Goal: Task Accomplishment & Management: Manage account settings

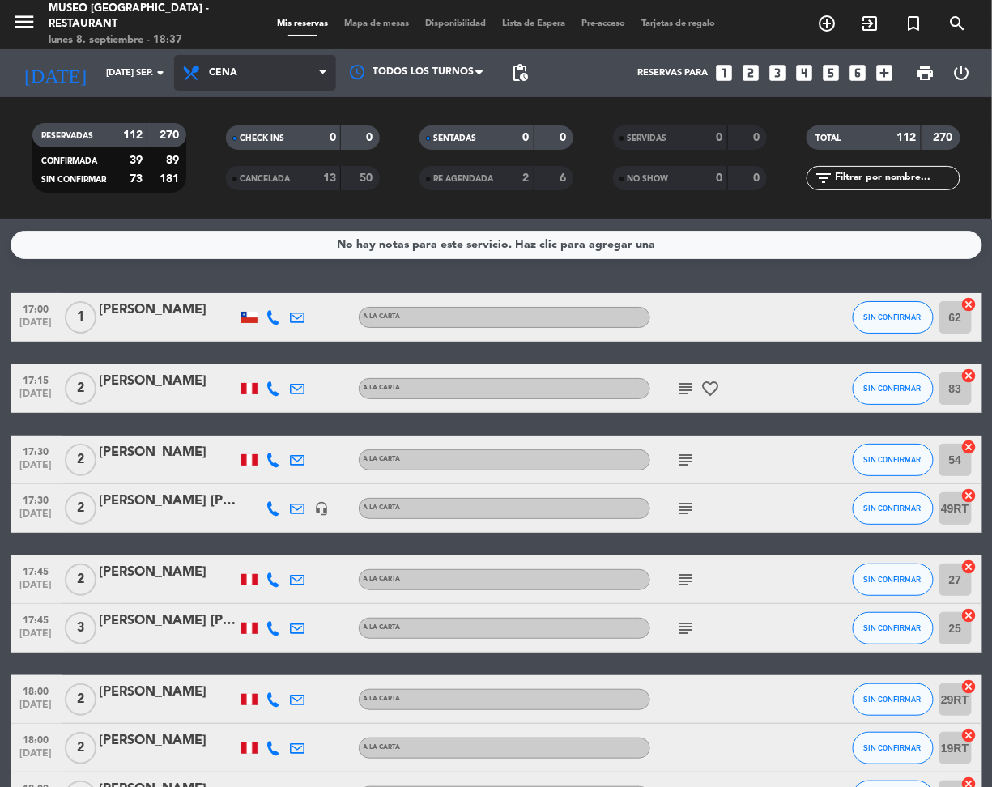
click at [312, 70] on span "Cena" at bounding box center [255, 73] width 162 height 36
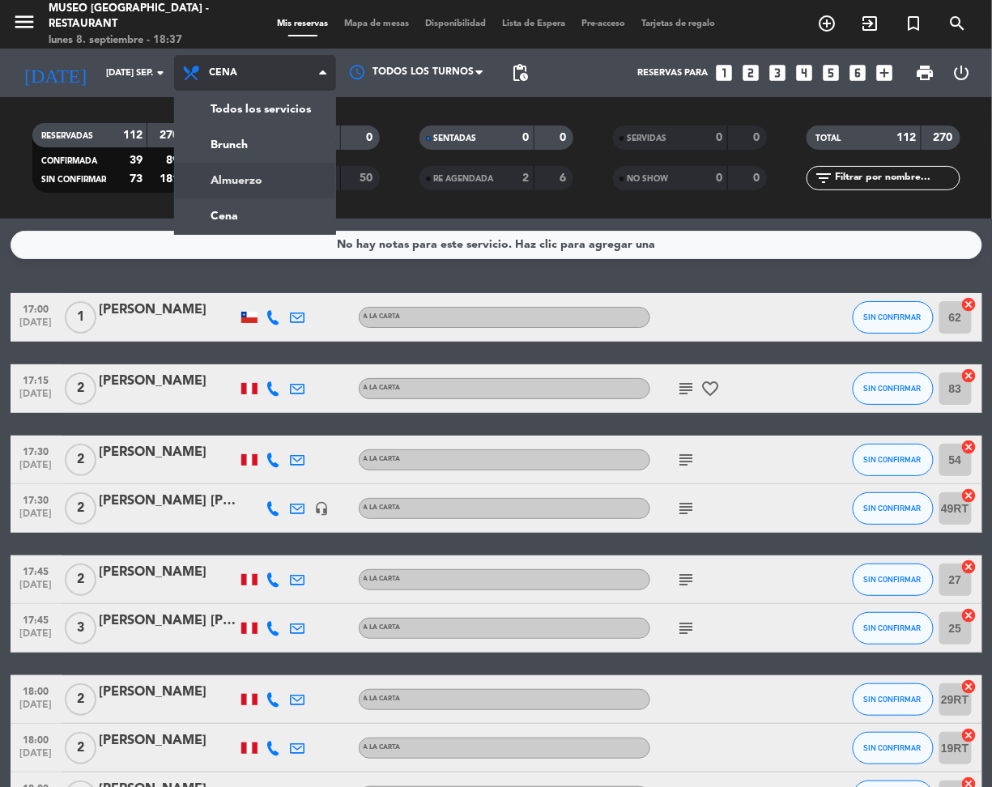
click at [294, 183] on div "menu [GEOGRAPHIC_DATA] - Restaurant lunes 8. septiembre - 18:37 Mis reservas Ma…" at bounding box center [496, 109] width 992 height 219
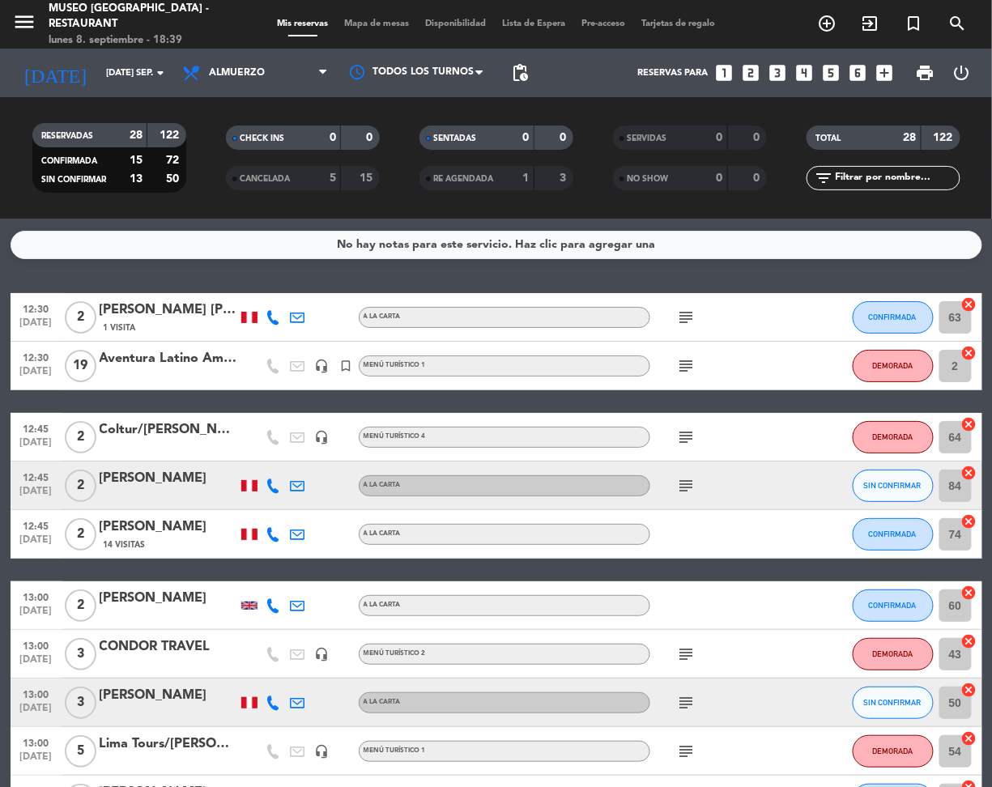
click at [690, 318] on icon "subject" at bounding box center [686, 317] width 19 height 19
click at [693, 371] on icon "subject" at bounding box center [686, 365] width 19 height 19
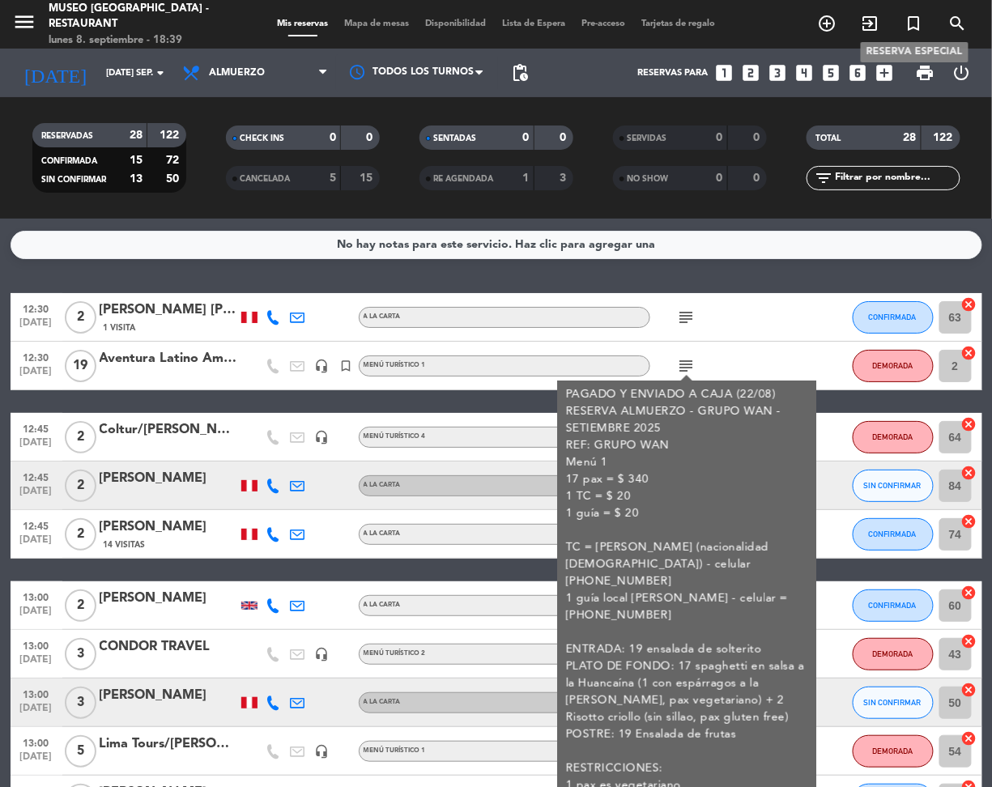
click at [934, 32] on span "turned_in_not" at bounding box center [914, 24] width 44 height 28
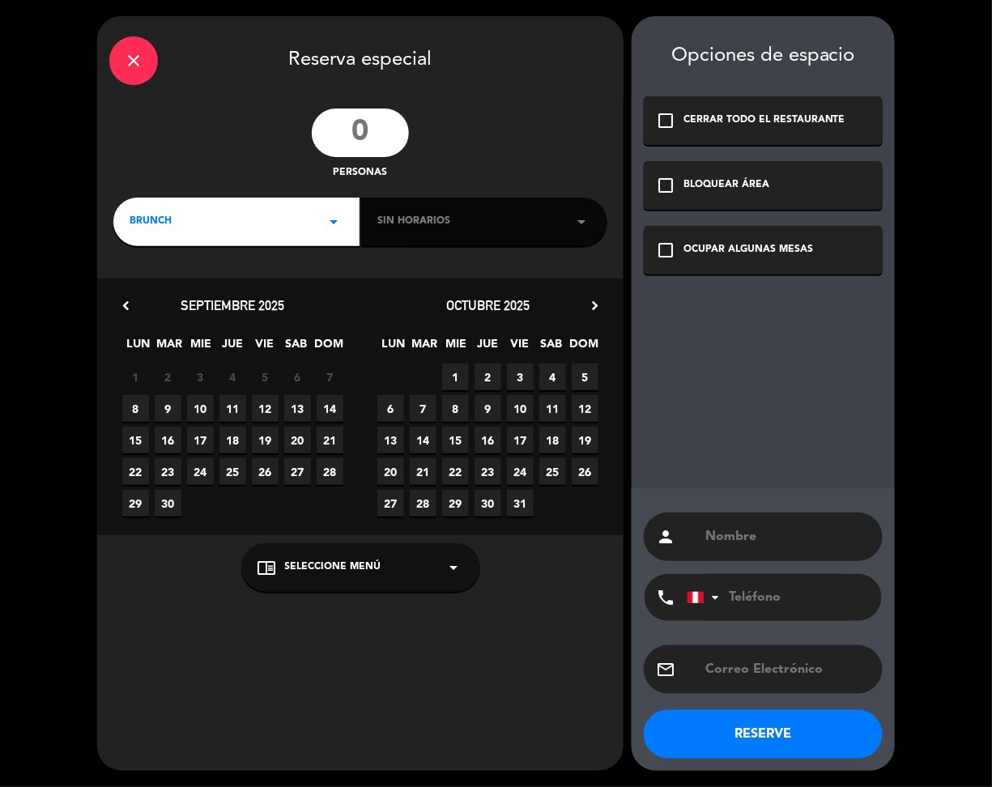
click at [126, 62] on icon "close" at bounding box center [133, 60] width 19 height 19
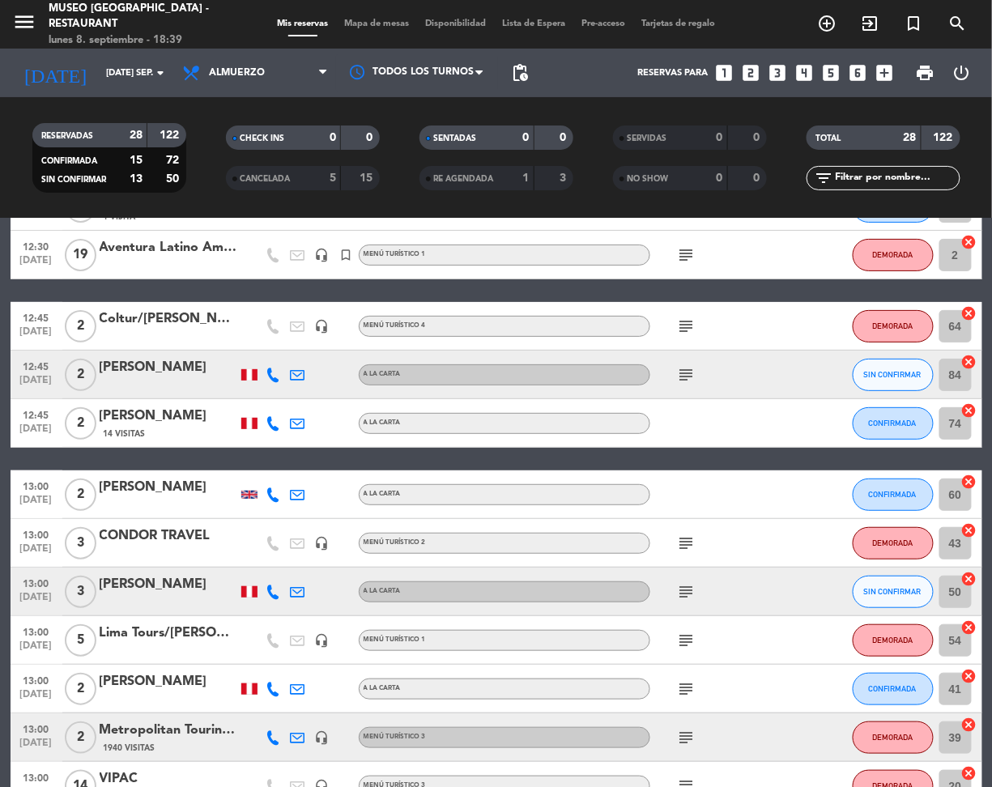
scroll to position [112, 0]
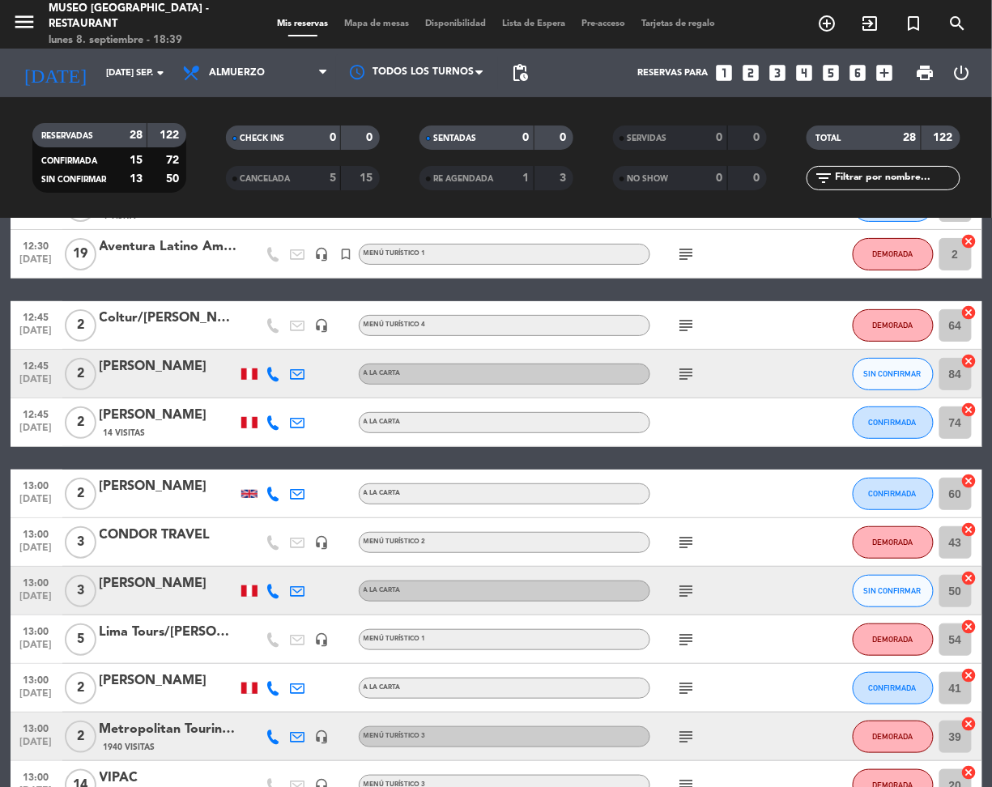
click at [690, 329] on icon "subject" at bounding box center [686, 325] width 19 height 19
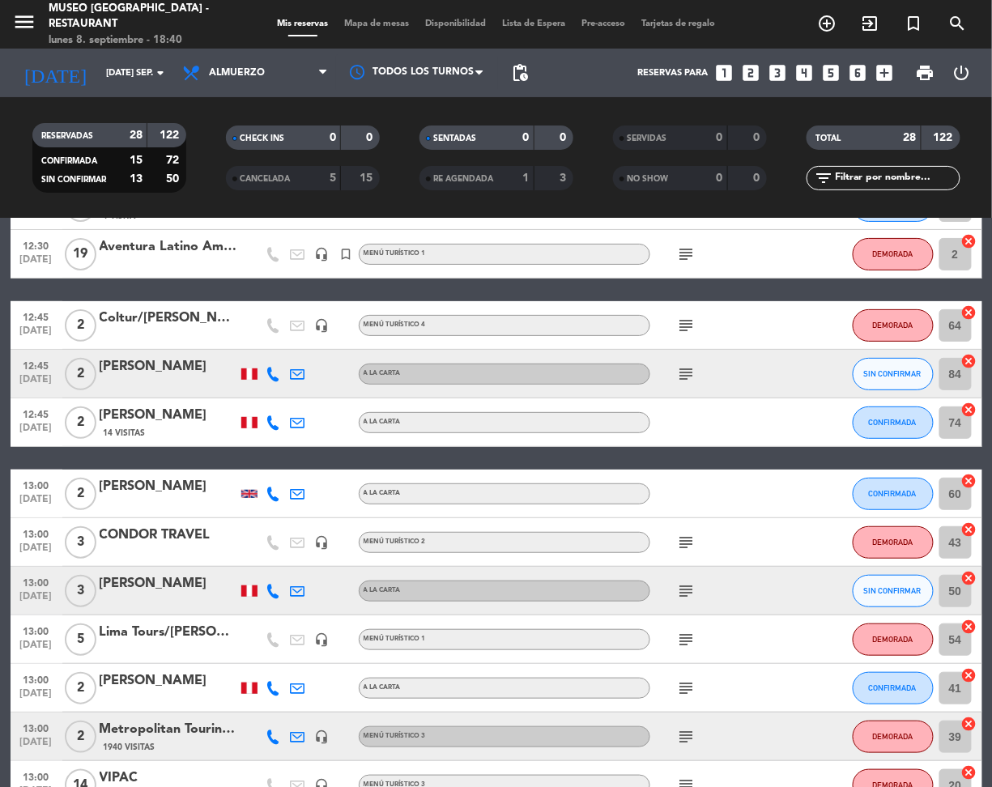
click at [687, 371] on icon "subject" at bounding box center [686, 373] width 19 height 19
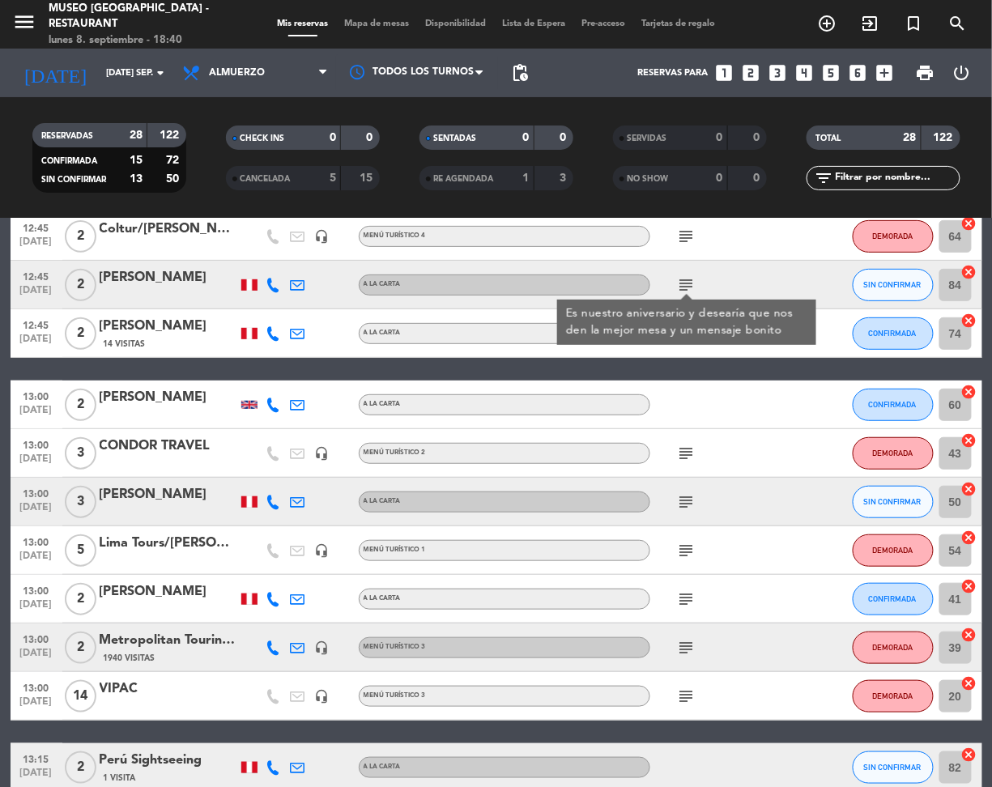
scroll to position [207, 0]
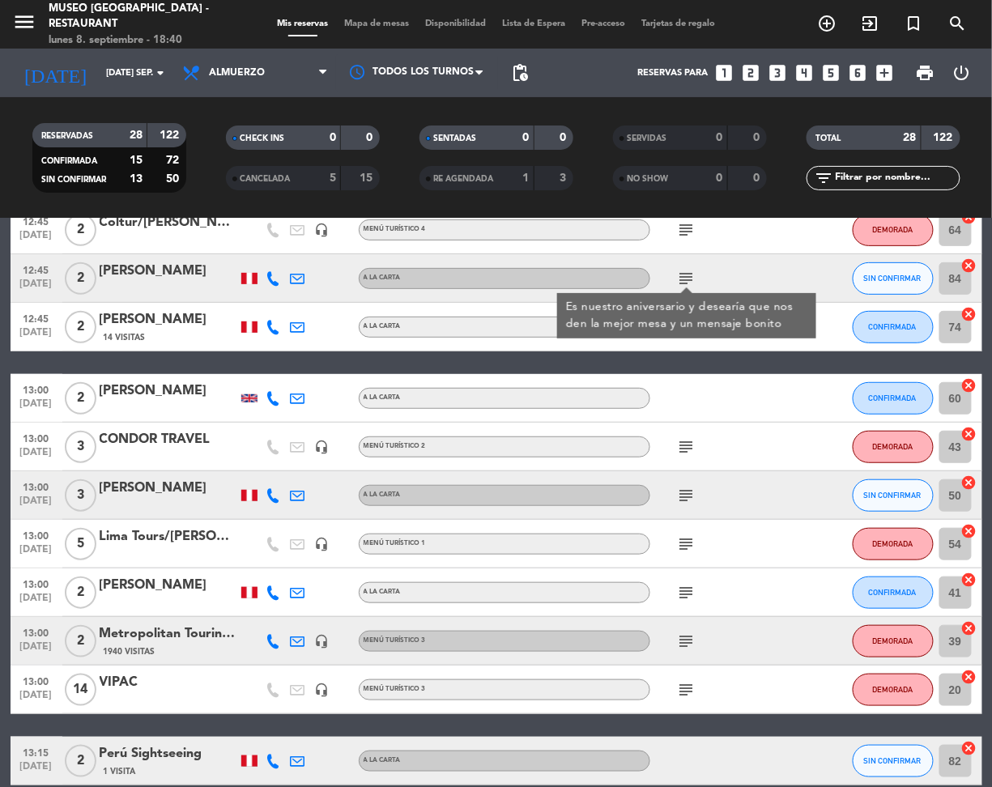
click at [691, 443] on icon "subject" at bounding box center [686, 446] width 19 height 19
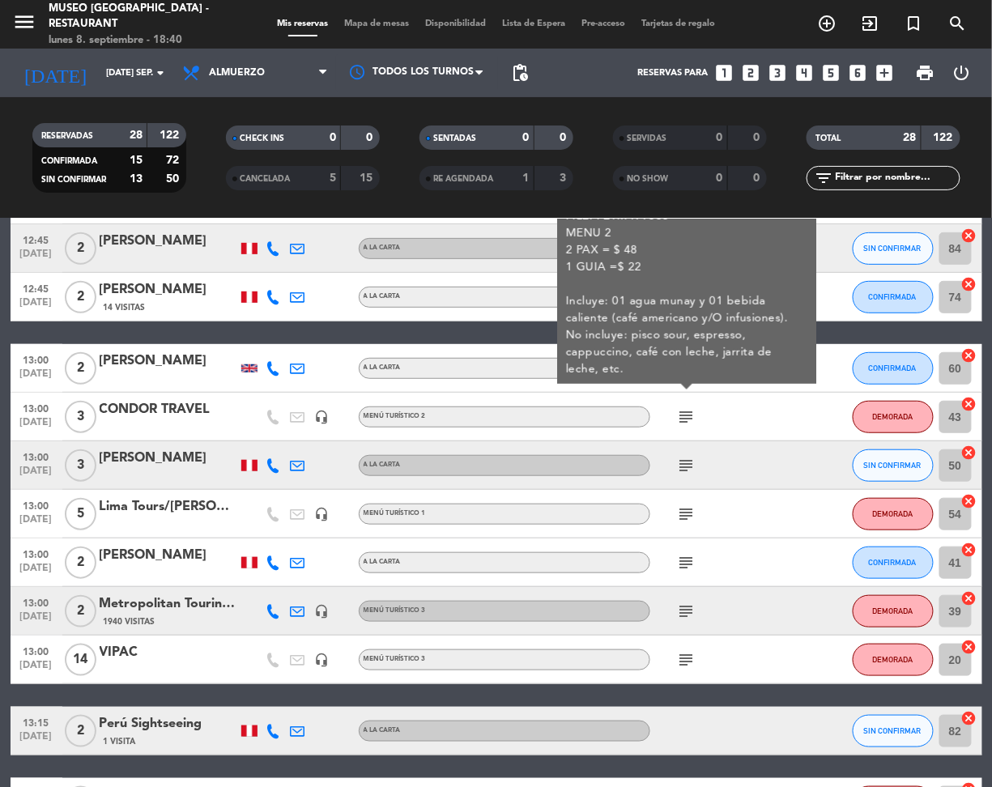
scroll to position [241, 0]
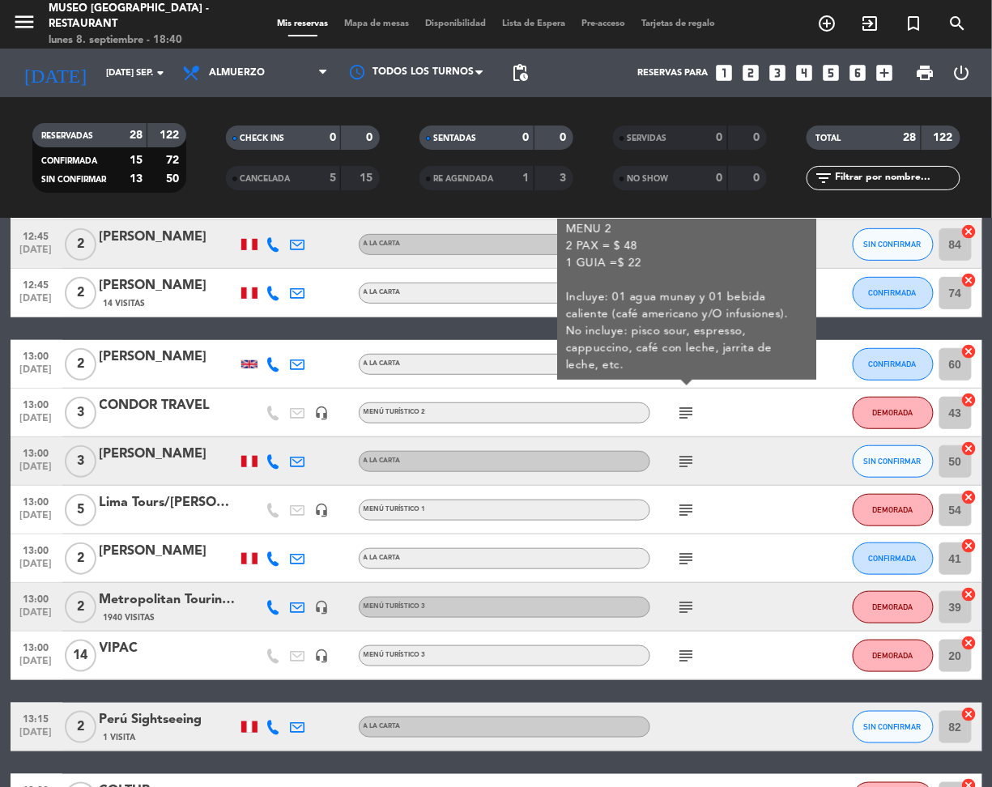
click at [688, 452] on icon "subject" at bounding box center [686, 461] width 19 height 19
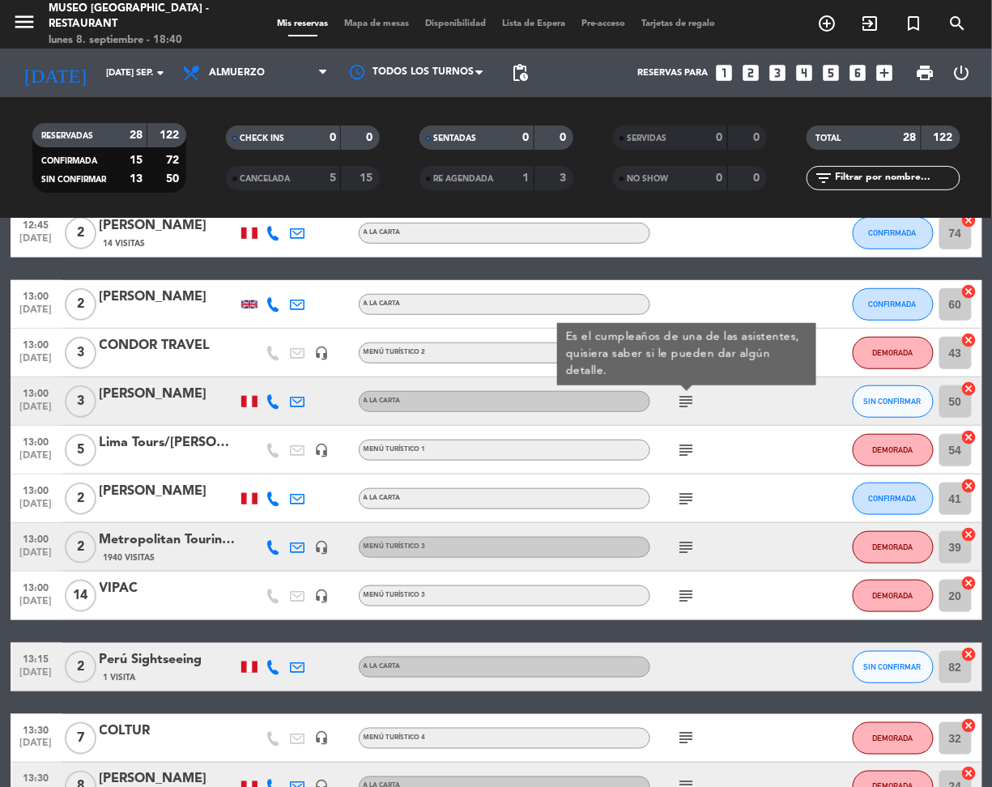
scroll to position [302, 0]
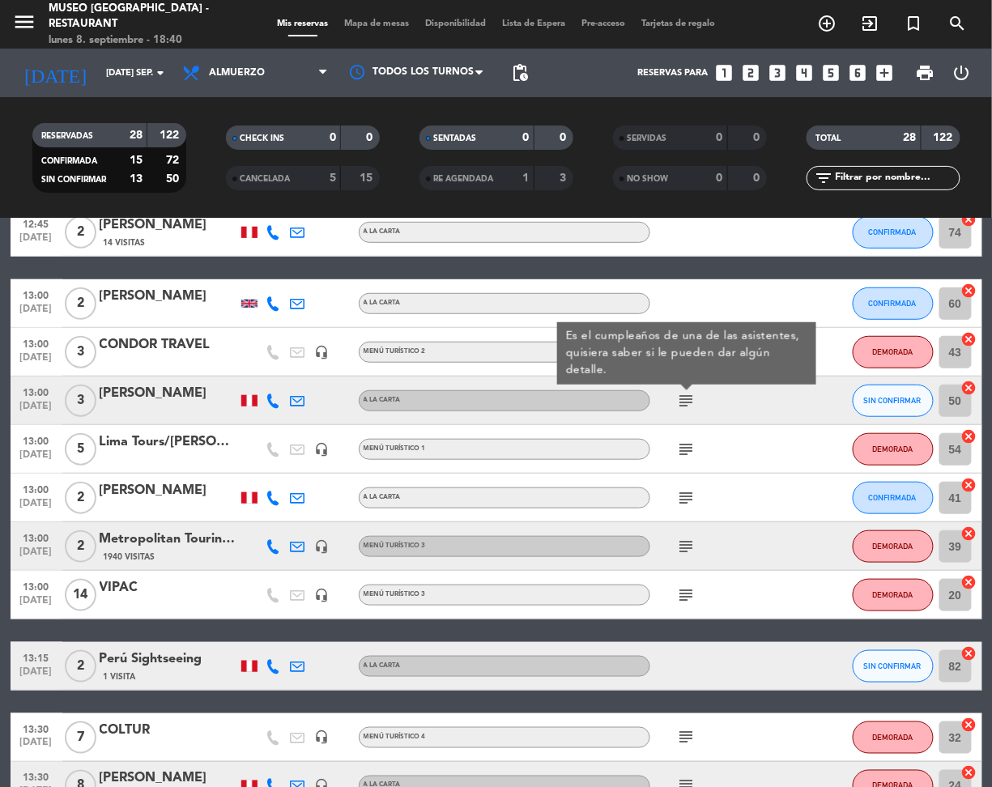
click at [688, 449] on icon "subject" at bounding box center [686, 449] width 19 height 19
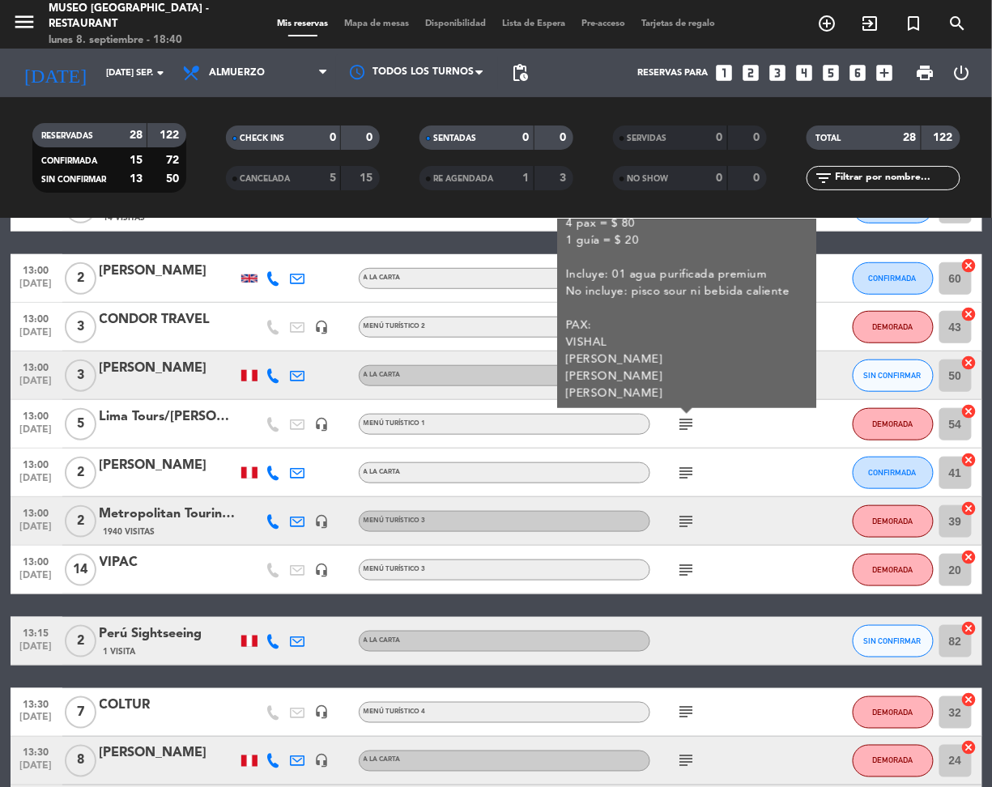
scroll to position [364, 0]
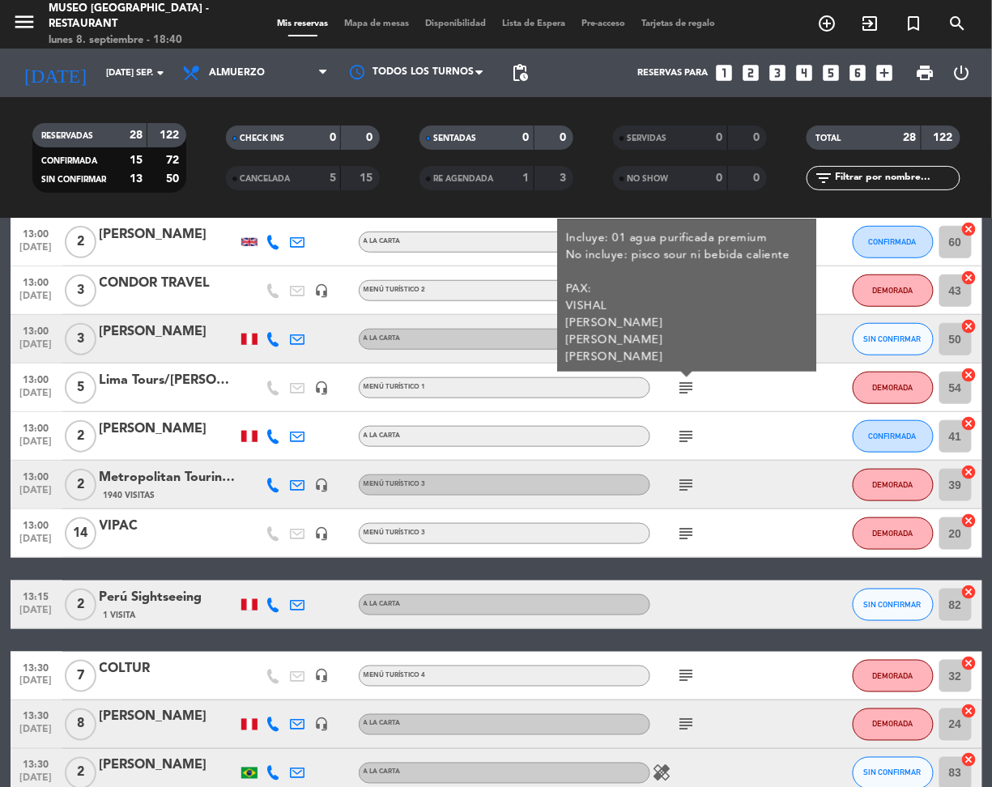
click at [685, 435] on icon "subject" at bounding box center [686, 436] width 19 height 19
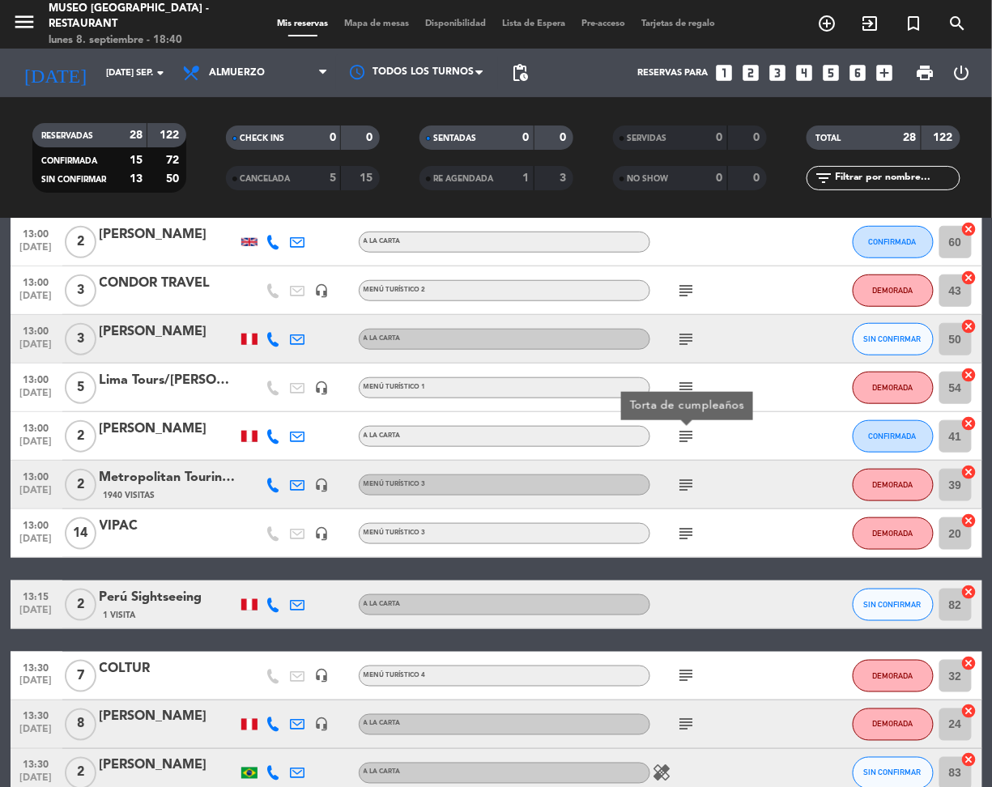
click at [687, 479] on icon "subject" at bounding box center [686, 484] width 19 height 19
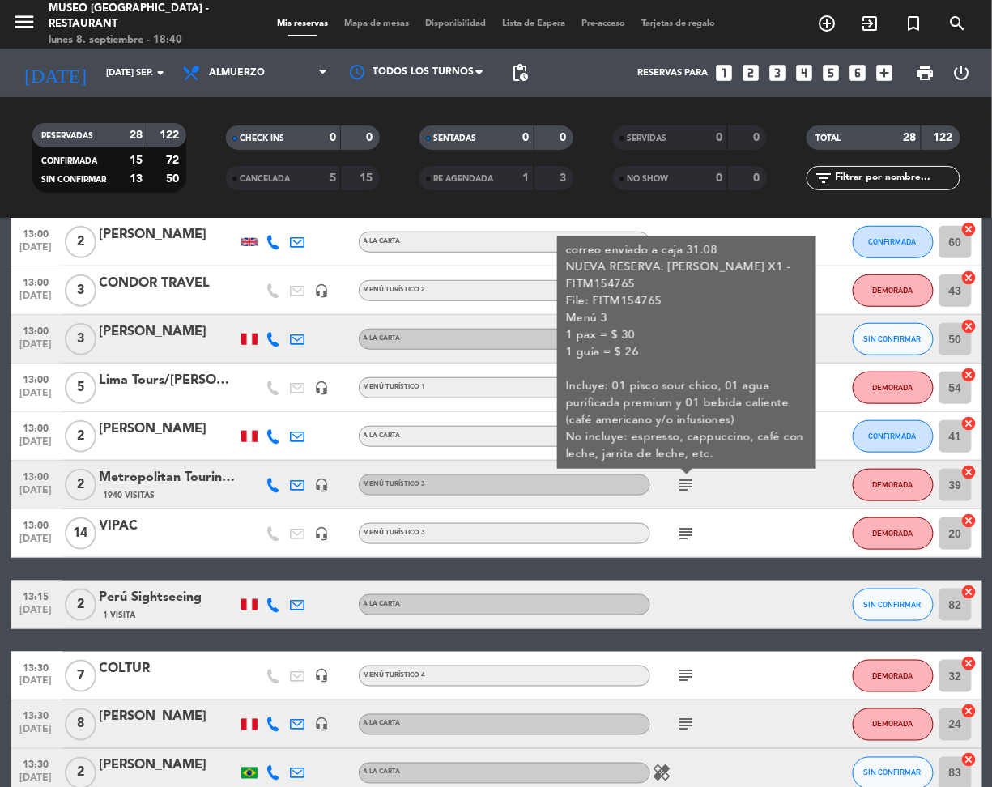
click at [688, 533] on icon "subject" at bounding box center [686, 533] width 19 height 19
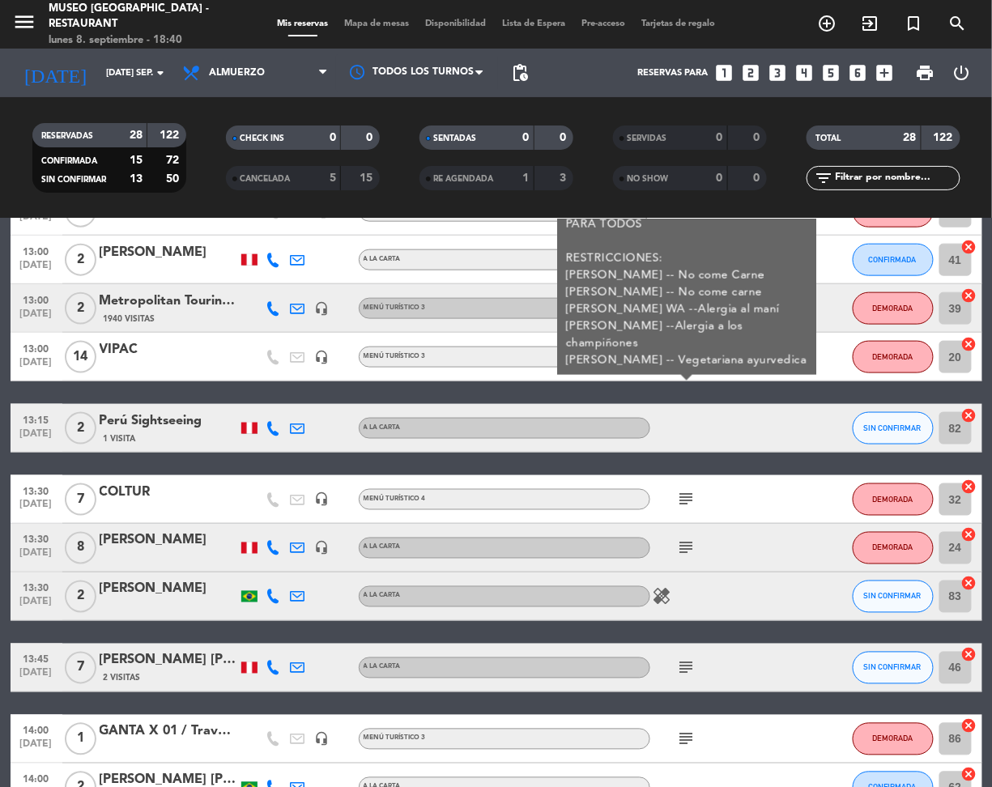
scroll to position [543, 0]
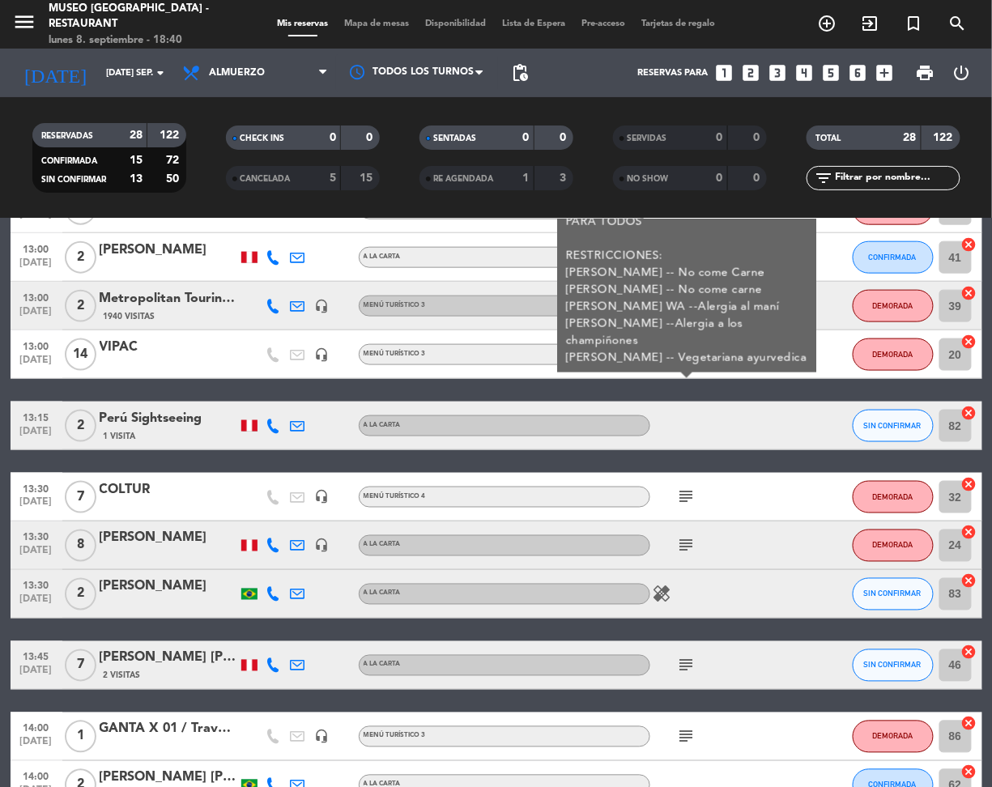
click at [684, 487] on icon "subject" at bounding box center [686, 496] width 19 height 19
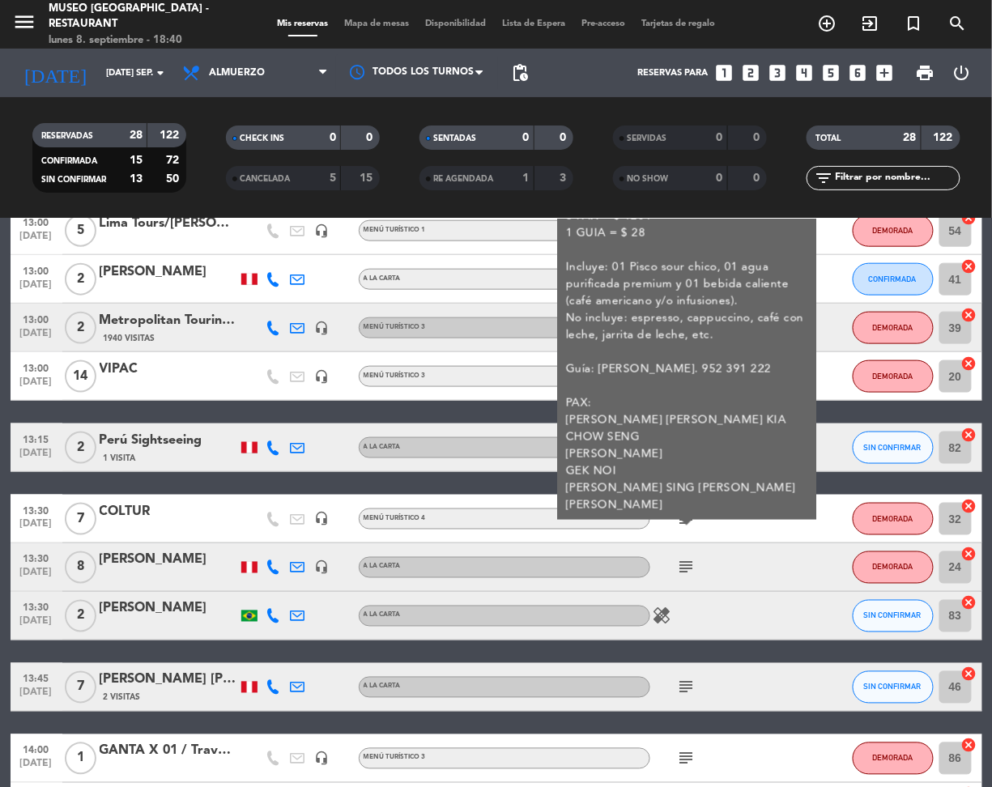
scroll to position [521, 0]
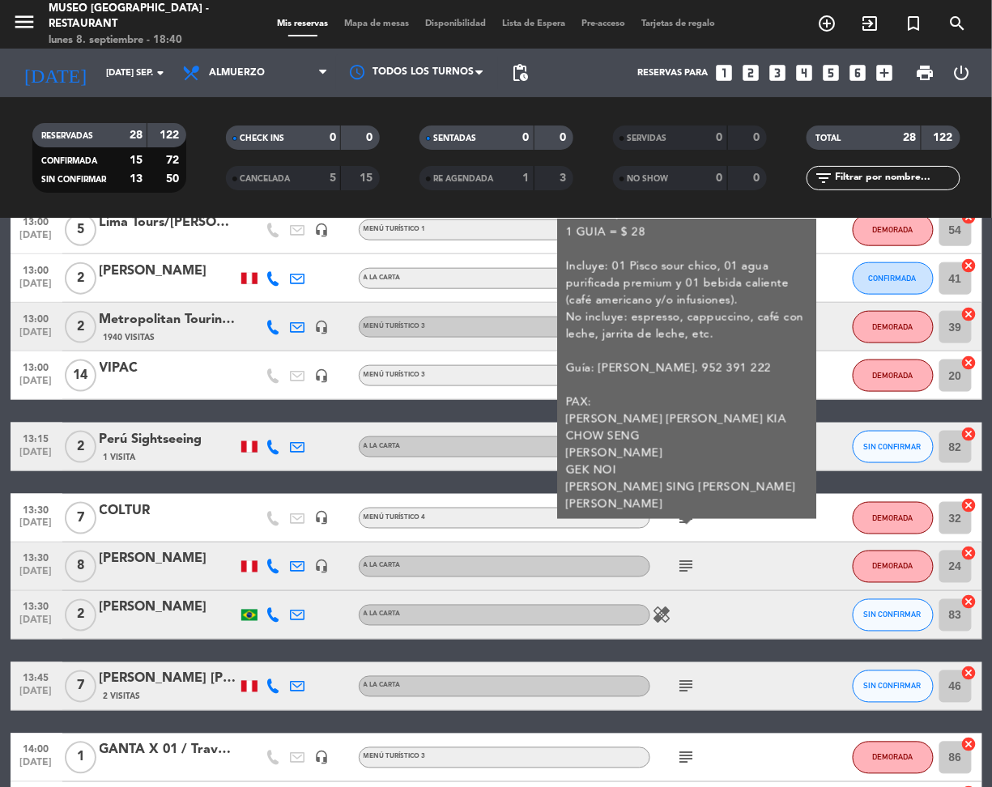
click at [683, 565] on icon "subject" at bounding box center [686, 566] width 19 height 19
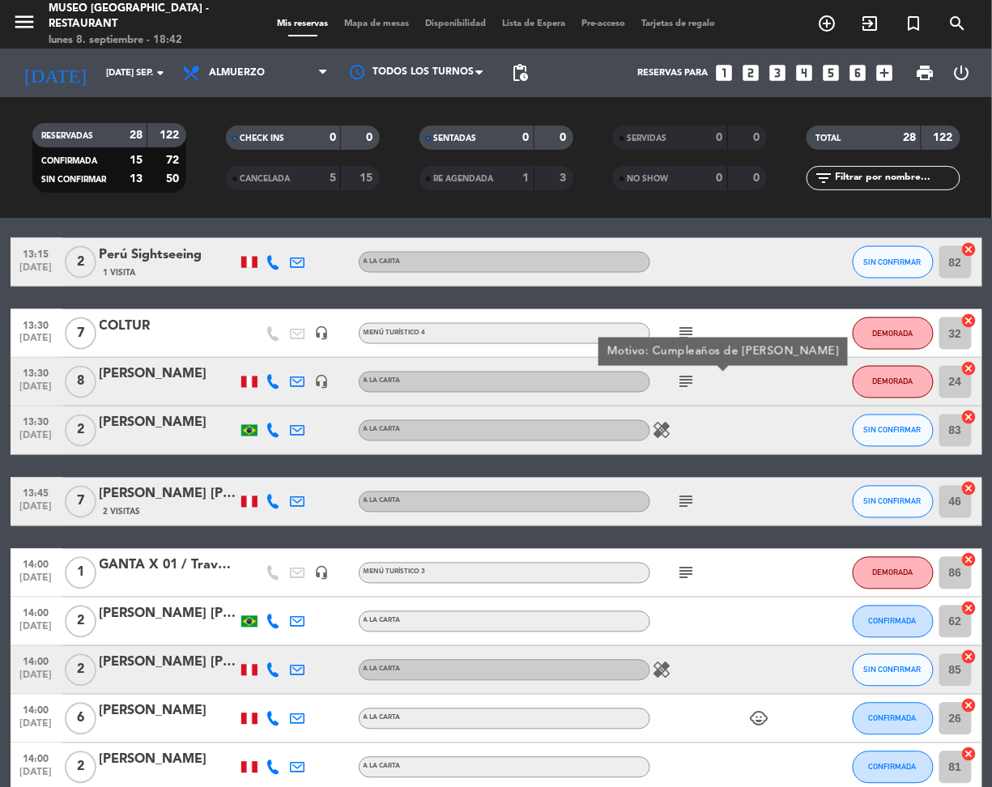
scroll to position [716, 0]
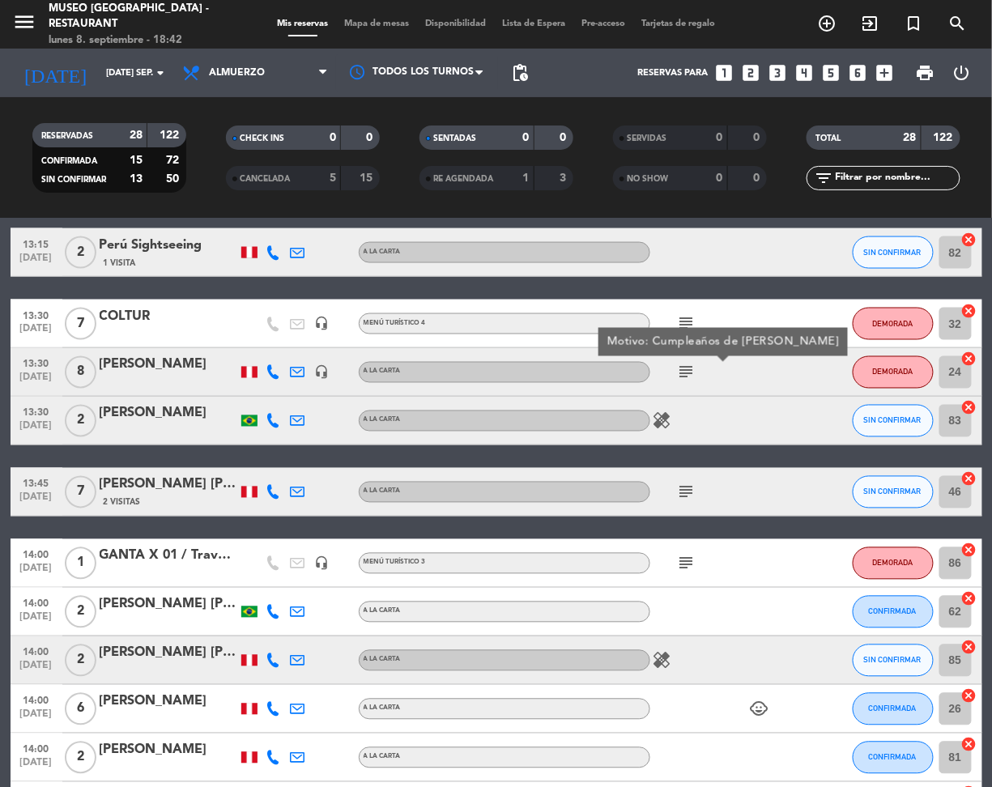
click at [691, 489] on icon "subject" at bounding box center [686, 492] width 19 height 19
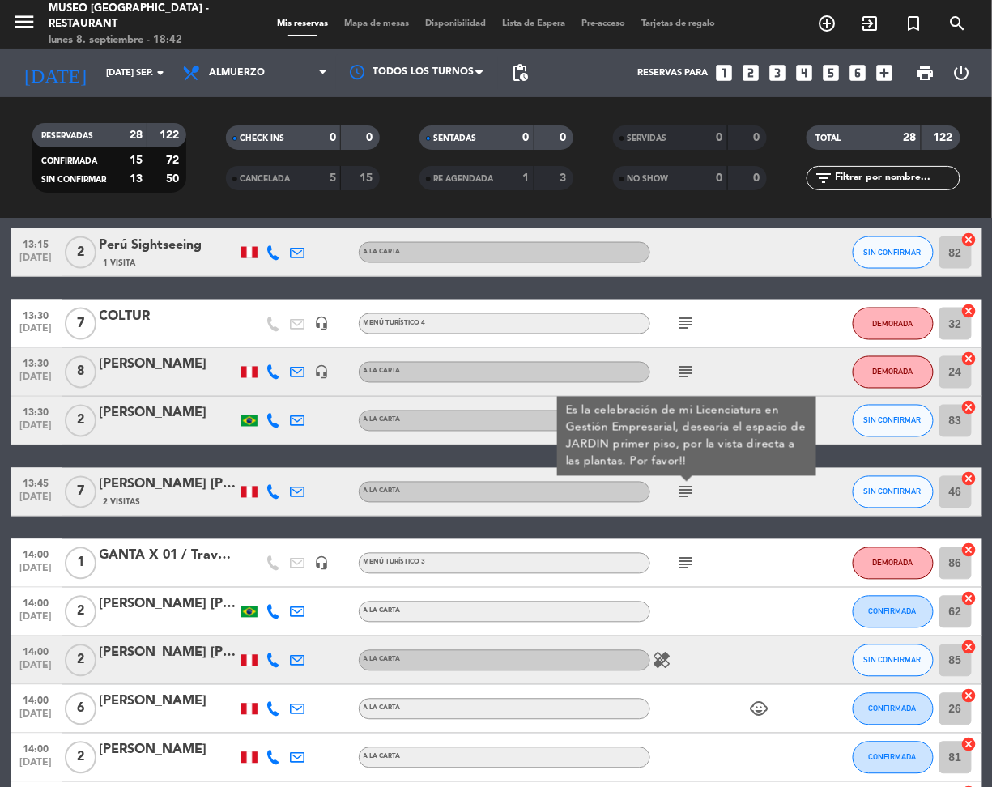
click at [137, 494] on div "[PERSON_NAME] [PERSON_NAME]" at bounding box center [169, 484] width 138 height 21
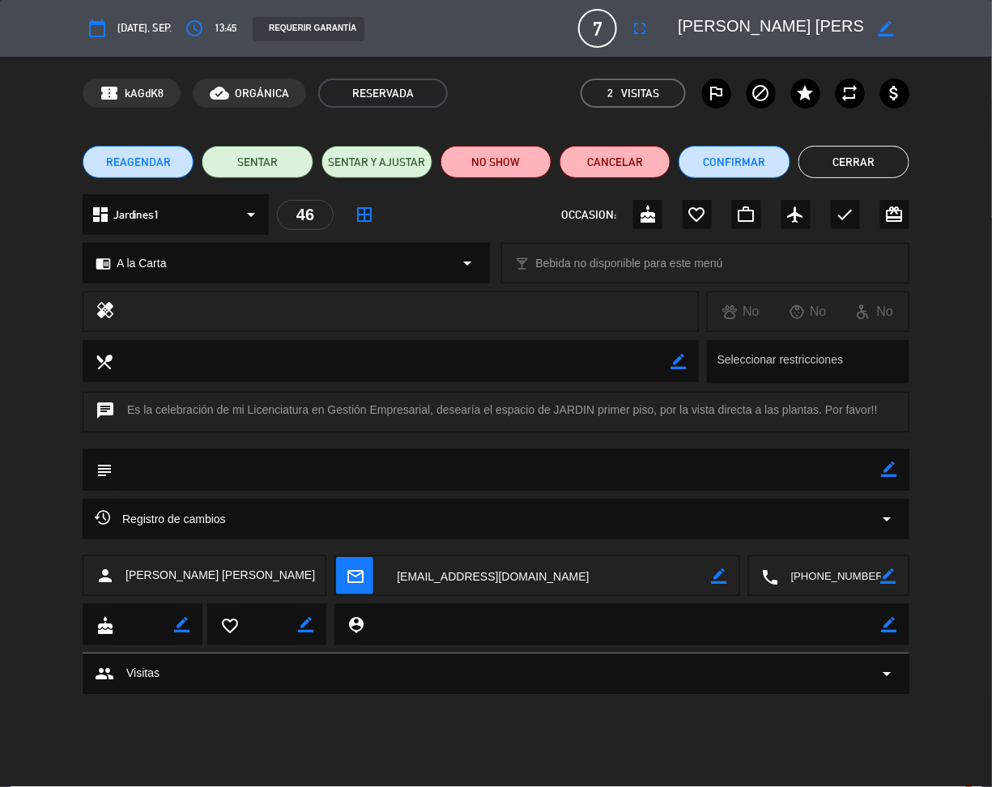
click at [773, 23] on textarea at bounding box center [770, 28] width 185 height 29
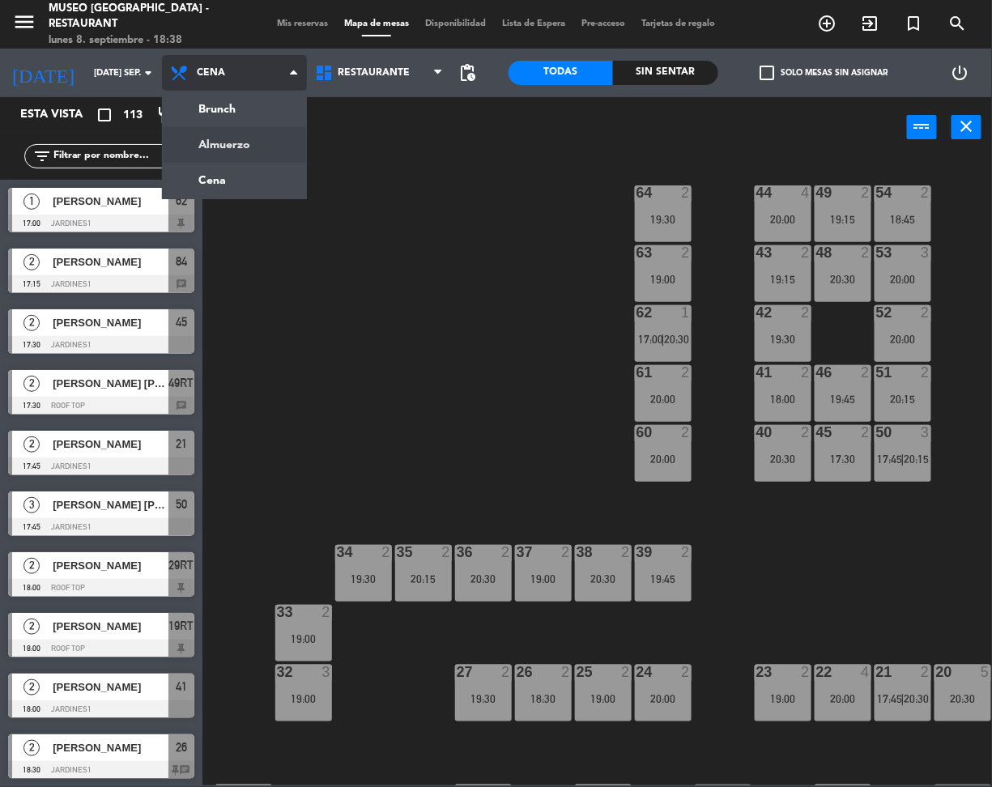
click at [251, 158] on ng-component "menu Museo Larco Café - Restaurant lunes 8. septiembre - 18:38 Mis reservas Map…" at bounding box center [496, 392] width 992 height 785
